Goal: Ask a question

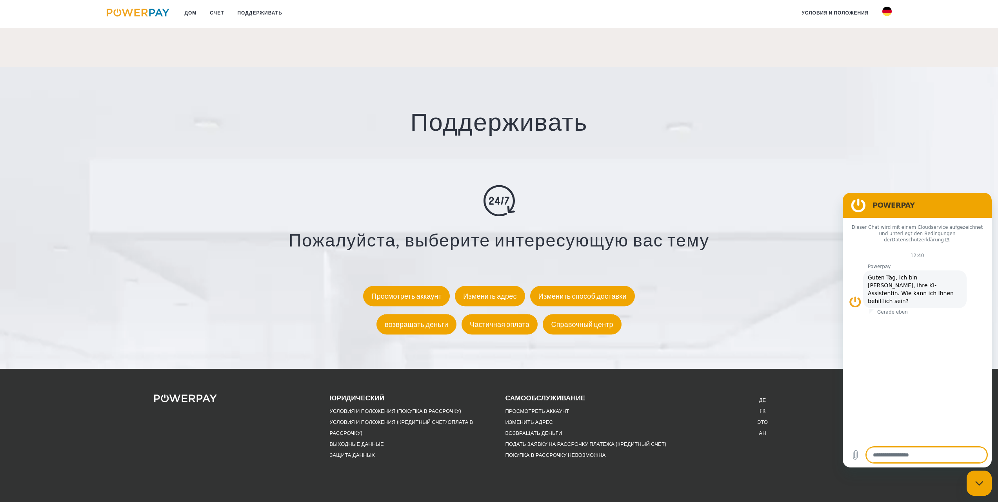
scroll to position [1369, 0]
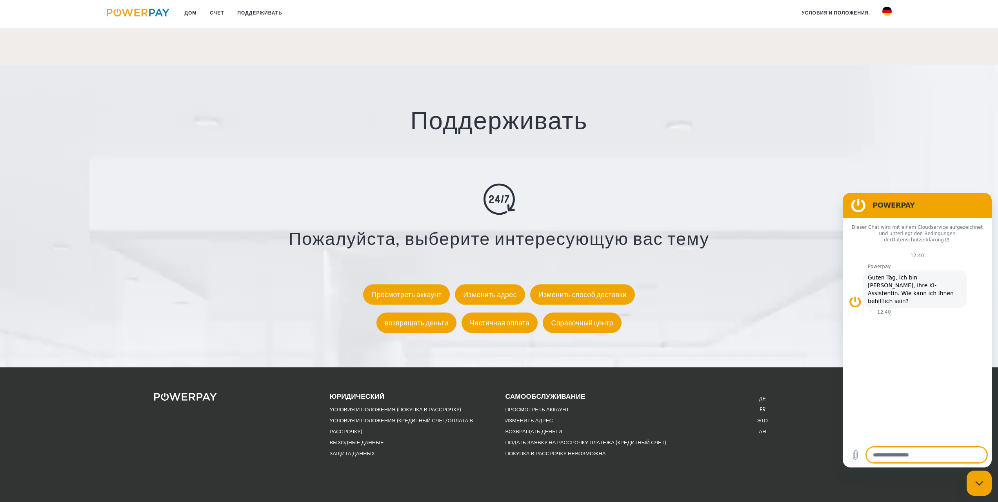
click at [521, 193] on div "Пожалуйста, выберите интересующую вас тему Просмотреть аккаунт Изменить адрес И…" at bounding box center [499, 259] width 879 height 153
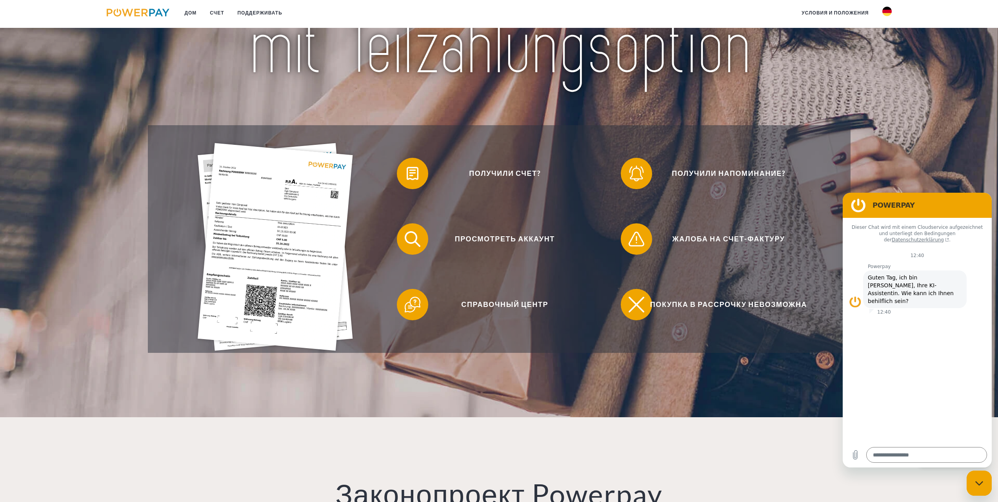
scroll to position [0, 0]
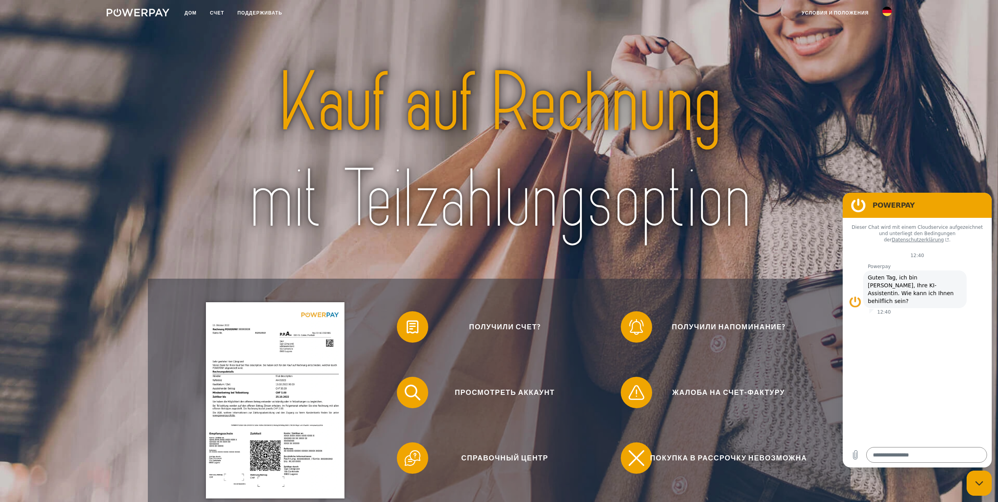
click at [892, 14] on link at bounding box center [887, 14] width 23 height 16
click at [887, 36] on img at bounding box center [886, 36] width 9 height 9
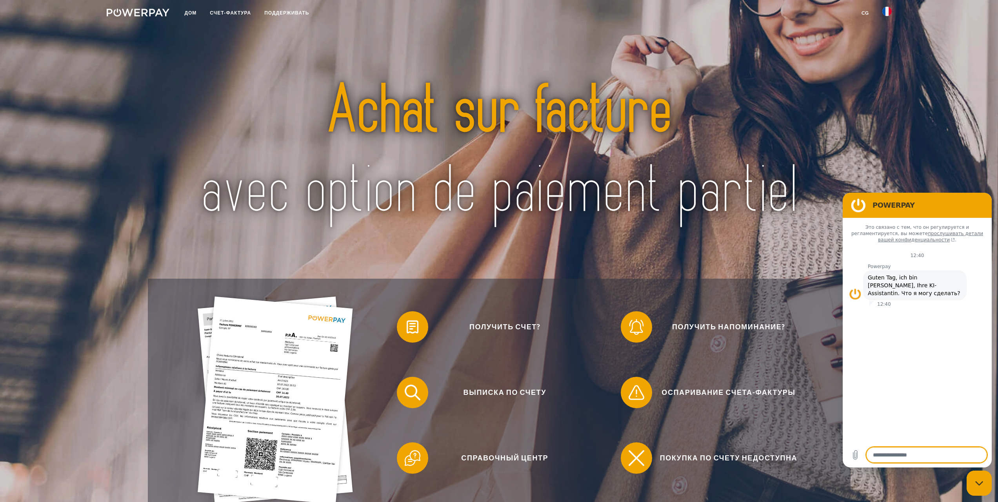
click at [912, 460] on textarea at bounding box center [926, 455] width 121 height 16
click at [902, 455] on textarea at bounding box center [926, 455] width 121 height 16
paste textarea "**********"
type textarea "**********"
type textarea "*"
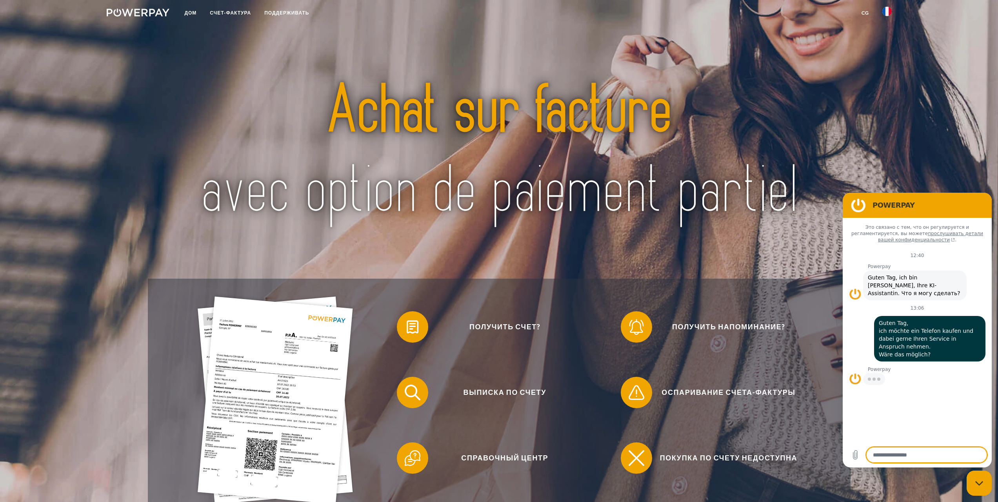
type textarea "*"
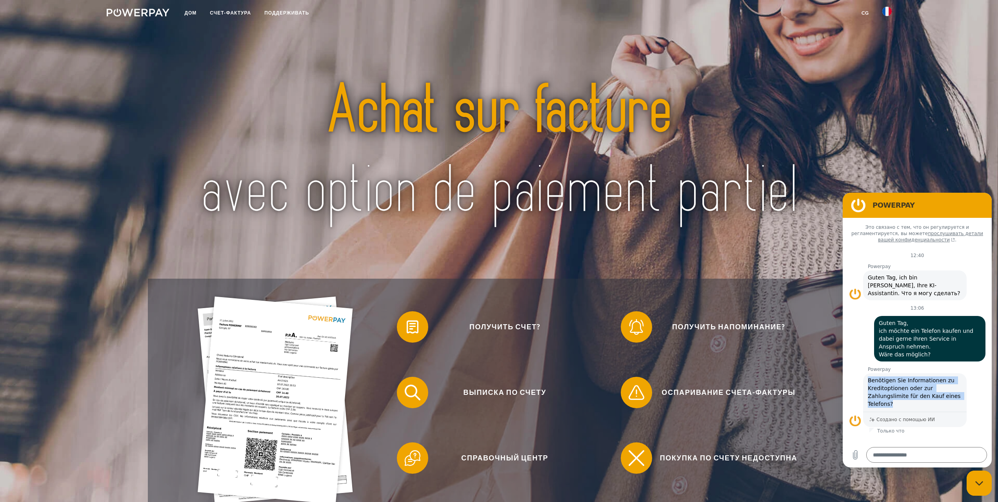
drag, startPoint x: 868, startPoint y: 364, endPoint x: 904, endPoint y: 386, distance: 42.6
click at [904, 386] on span "Benötigen Sie Informationen zu Kreditoptionen oder zur Zahlungslimite für den K…" at bounding box center [915, 391] width 94 height 31
copy span "Benötigen Sie Informationen zu Kreditoptionen oder zur Zahlungslimite für den K…"
click at [908, 454] on textarea at bounding box center [926, 455] width 121 height 16
paste textarea "**********"
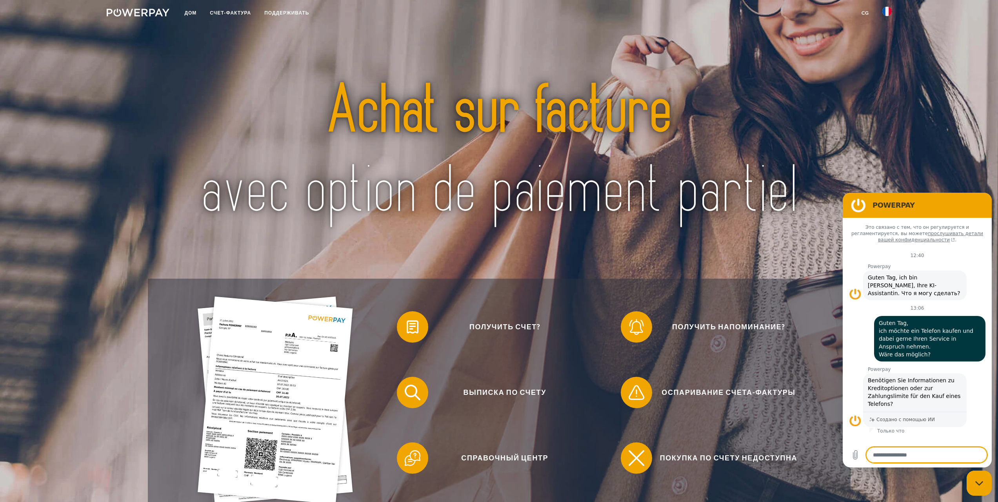
type textarea "**********"
type textarea "*"
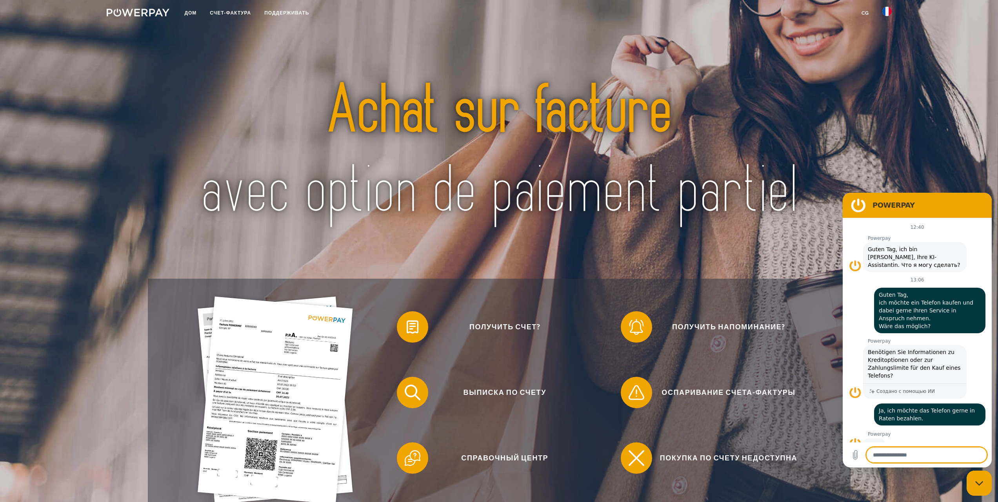
scroll to position [27, 0]
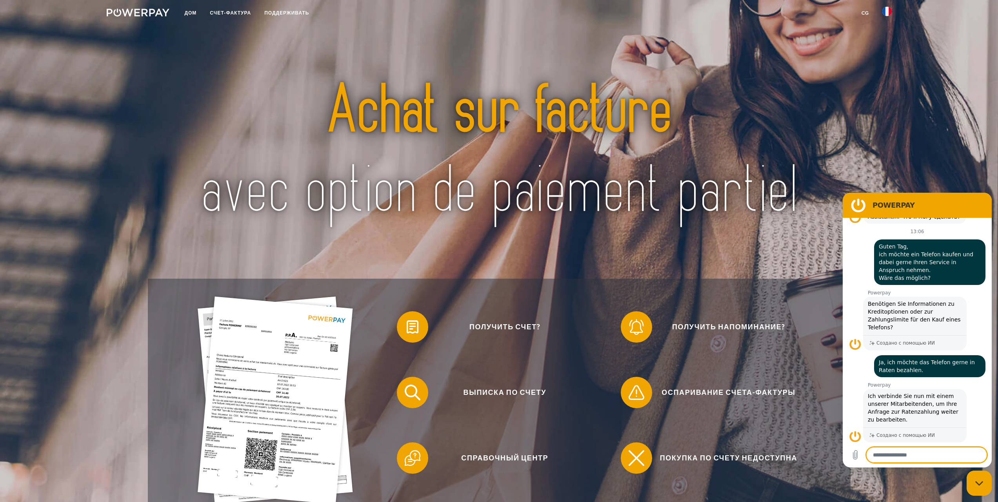
type textarea "*"
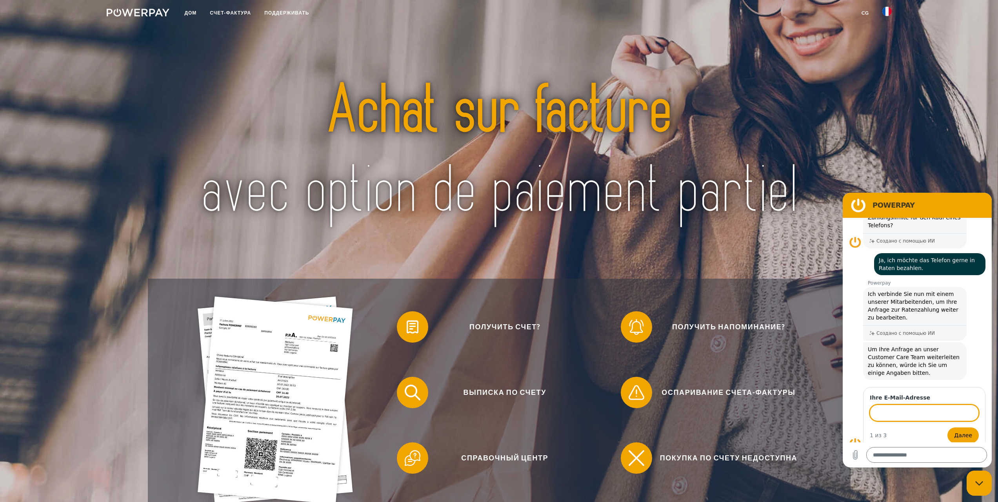
scroll to position [177, 0]
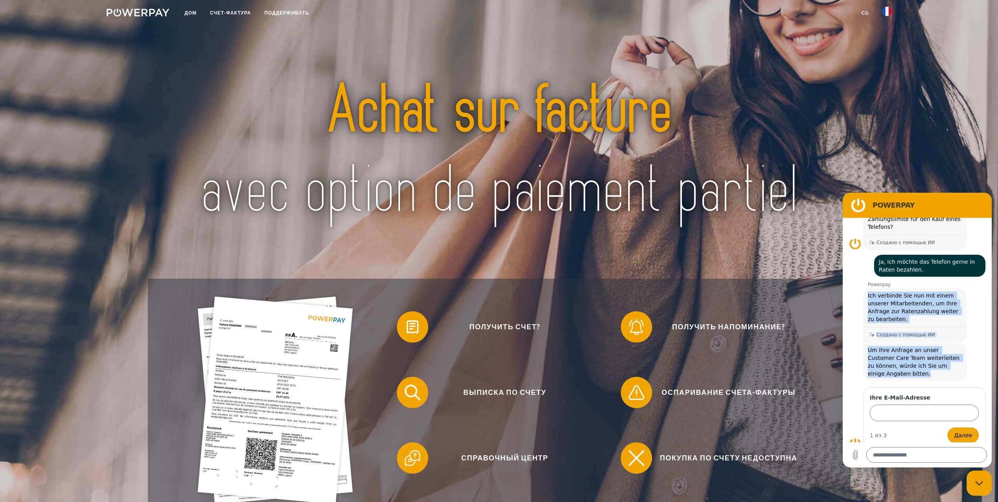
drag, startPoint x: 868, startPoint y: 287, endPoint x: 918, endPoint y: 363, distance: 90.8
click at [918, 363] on div "Это связано с тем, что он регулируется и регламентируется, вы можете прослушива…" at bounding box center [917, 330] width 149 height 224
copy div "Ich verbinde Sie nun mit einem unserer Mitarbeitenden, um Ihre Anfrage zur Rate…"
